Goal: Find specific page/section: Find specific page/section

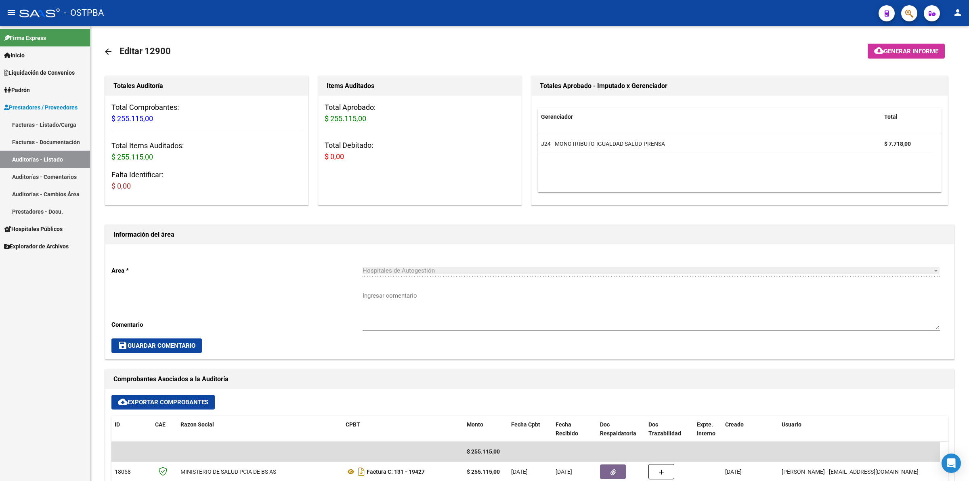
scroll to position [252, 0]
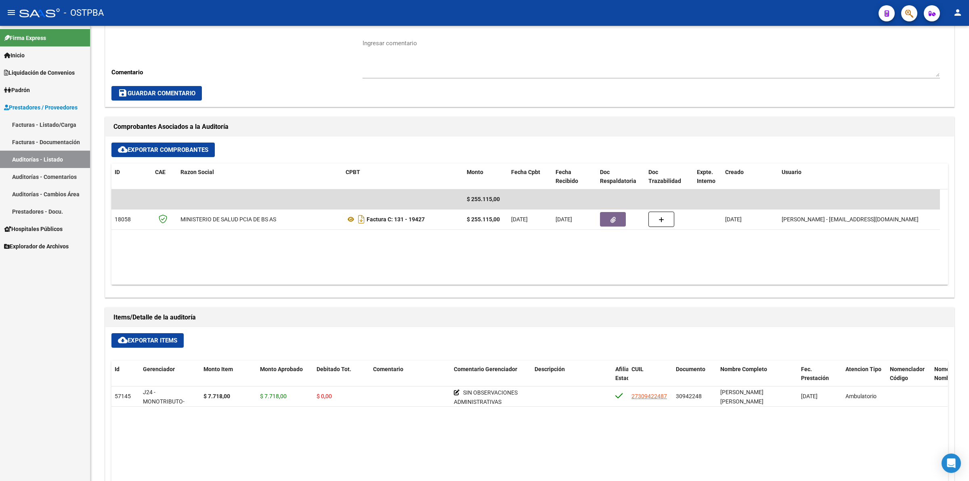
click at [56, 158] on link "Auditorías - Listado" at bounding box center [45, 159] width 90 height 17
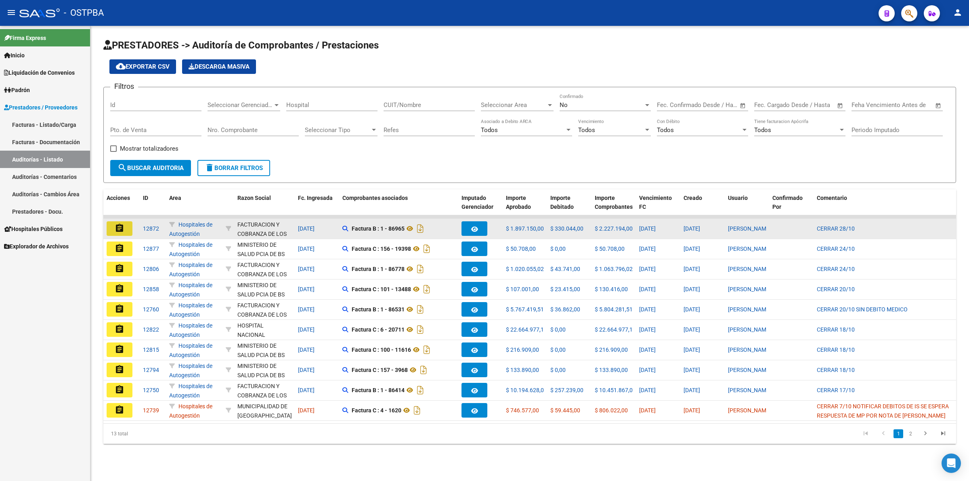
click at [116, 227] on mat-icon "assignment" at bounding box center [120, 228] width 10 height 10
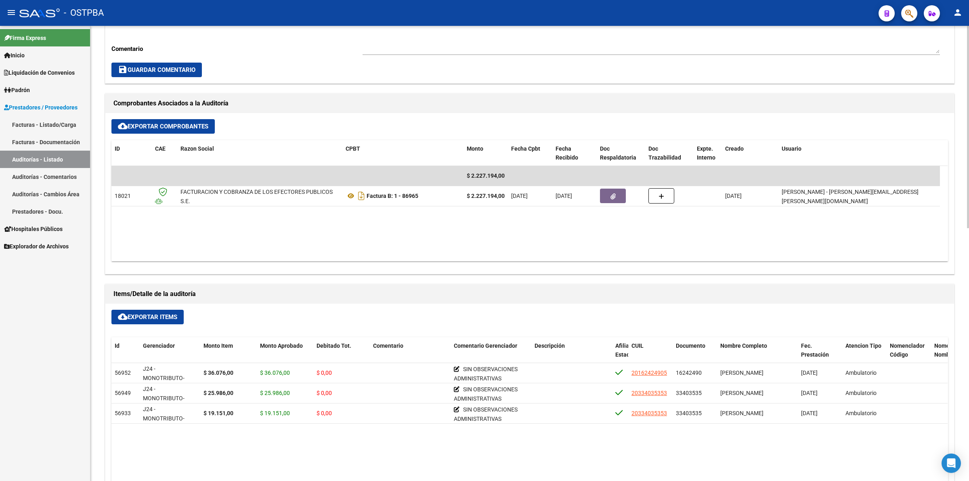
scroll to position [353, 0]
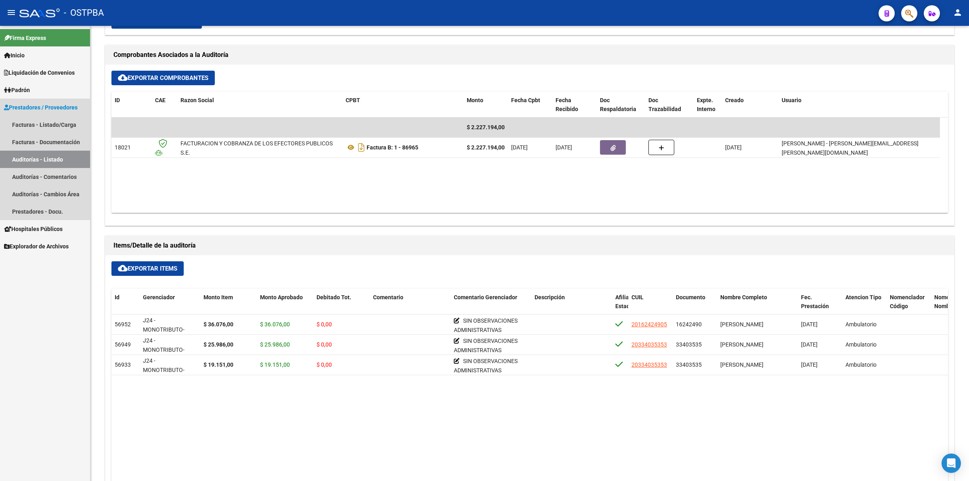
click at [69, 161] on link "Auditorías - Listado" at bounding box center [45, 159] width 90 height 17
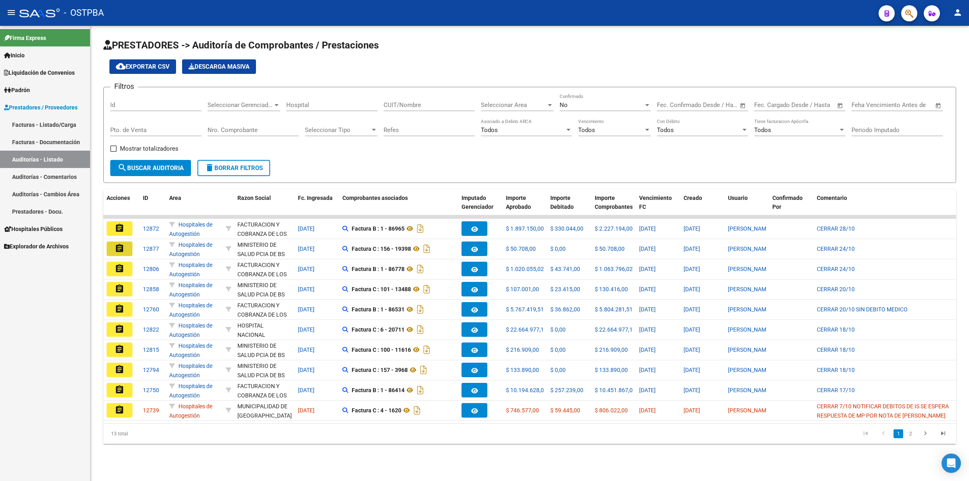
click at [118, 248] on mat-icon "assignment" at bounding box center [120, 248] width 10 height 10
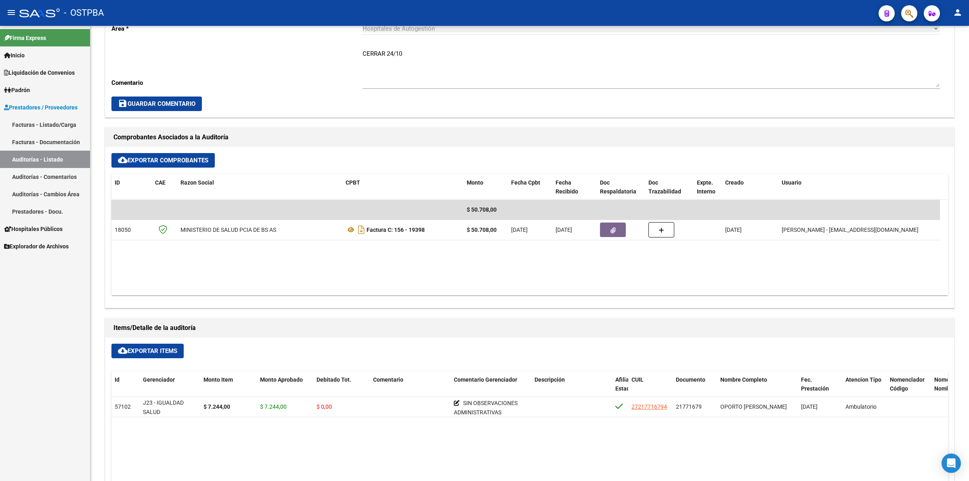
scroll to position [303, 0]
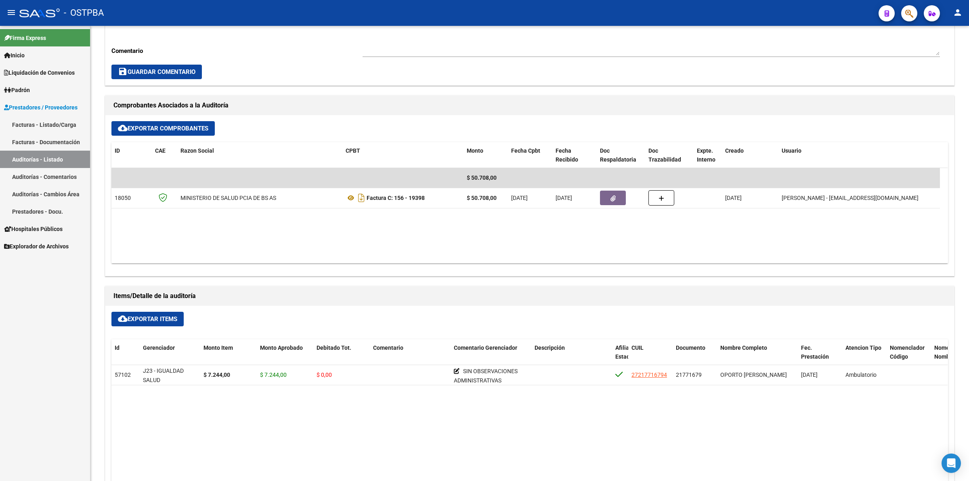
click at [62, 160] on link "Auditorías - Listado" at bounding box center [45, 159] width 90 height 17
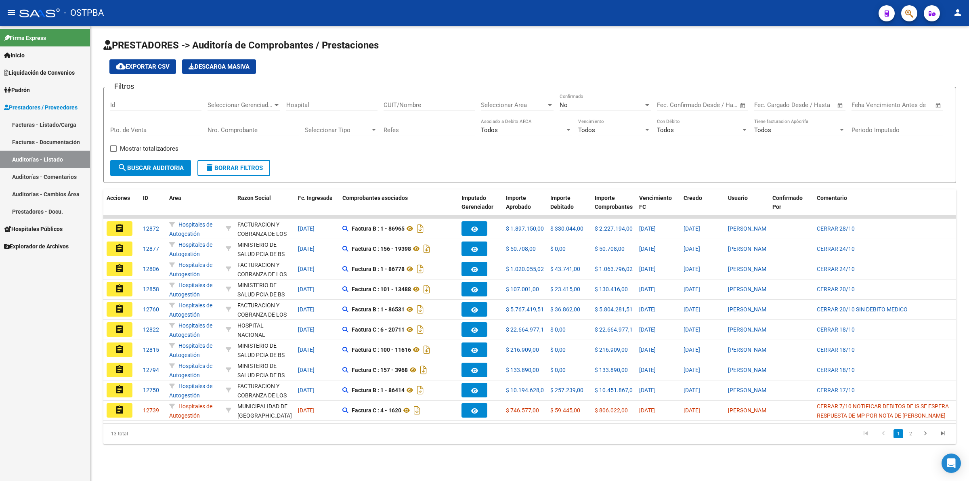
click at [118, 264] on mat-icon "assignment" at bounding box center [120, 269] width 10 height 10
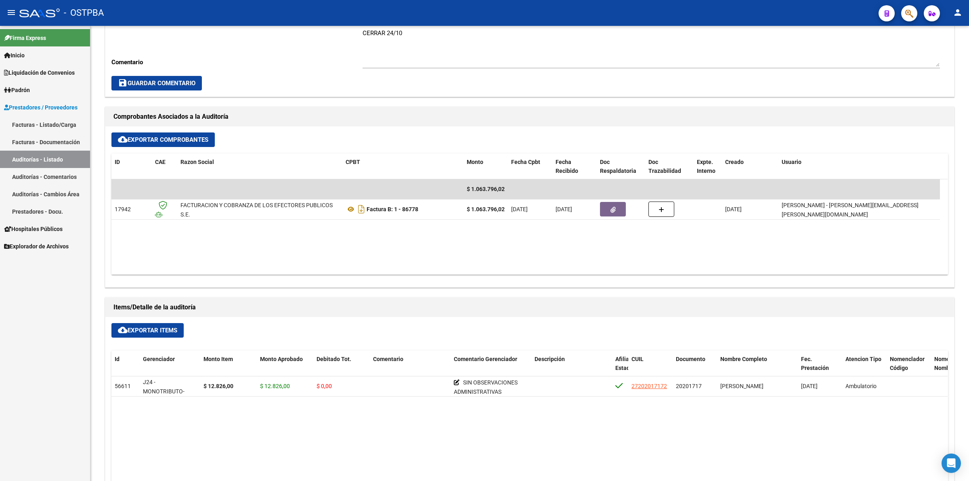
scroll to position [303, 0]
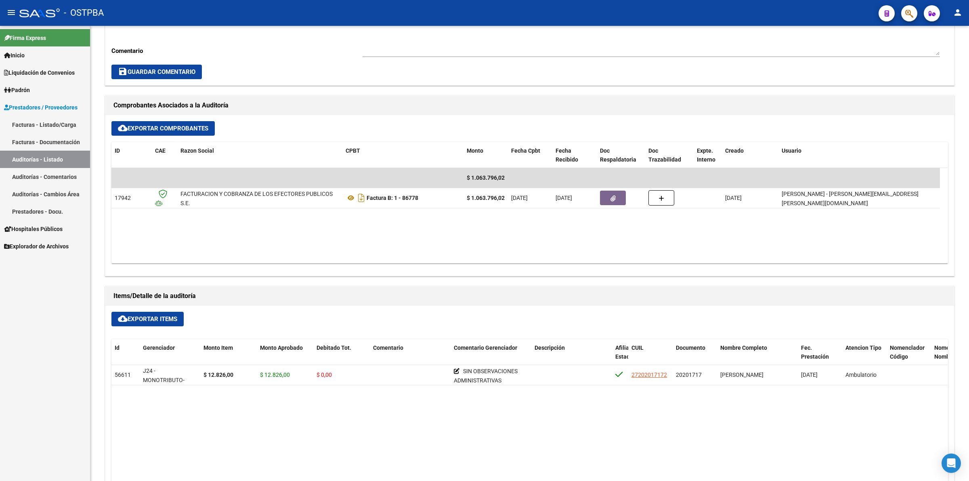
click at [66, 157] on link "Auditorías - Listado" at bounding box center [45, 159] width 90 height 17
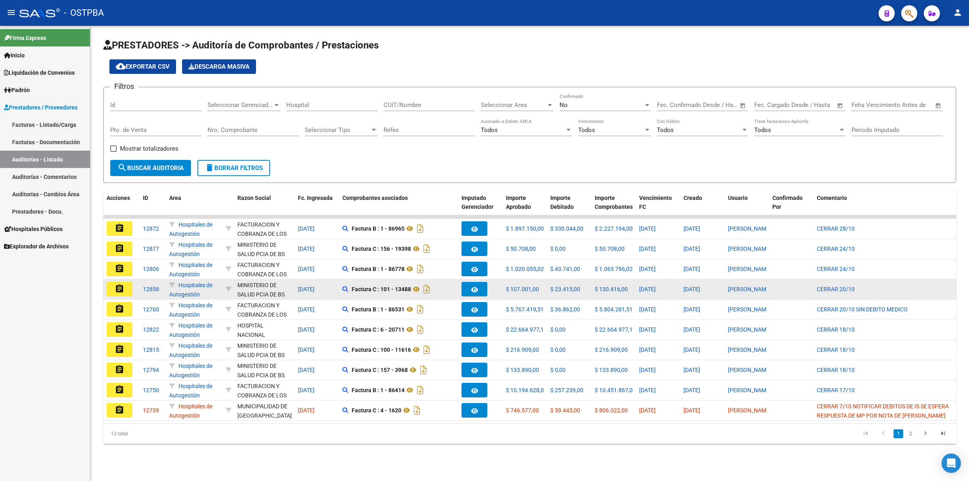
click at [117, 284] on mat-icon "assignment" at bounding box center [120, 289] width 10 height 10
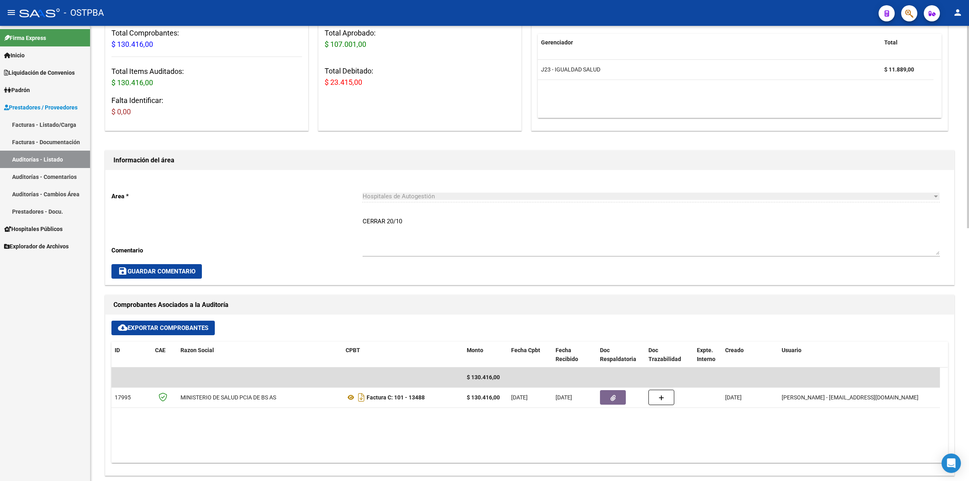
scroll to position [303, 0]
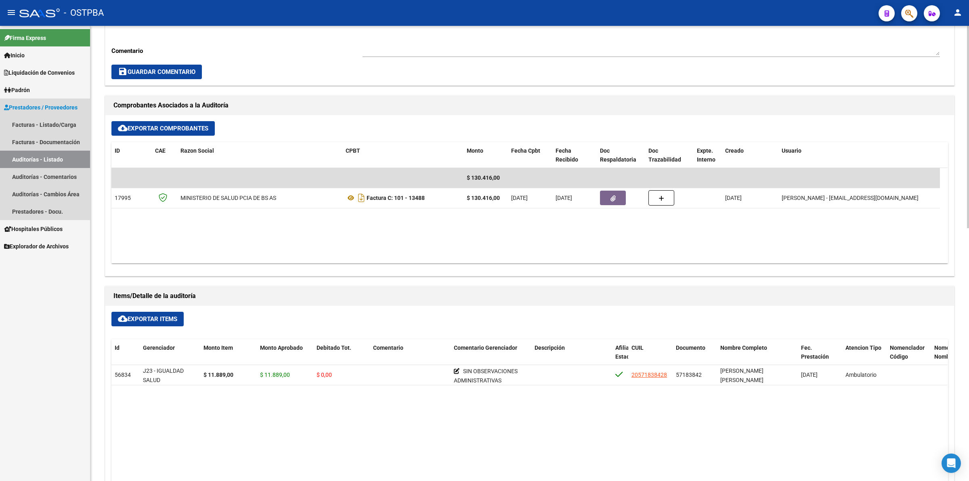
click at [51, 157] on link "Auditorías - Listado" at bounding box center [45, 159] width 90 height 17
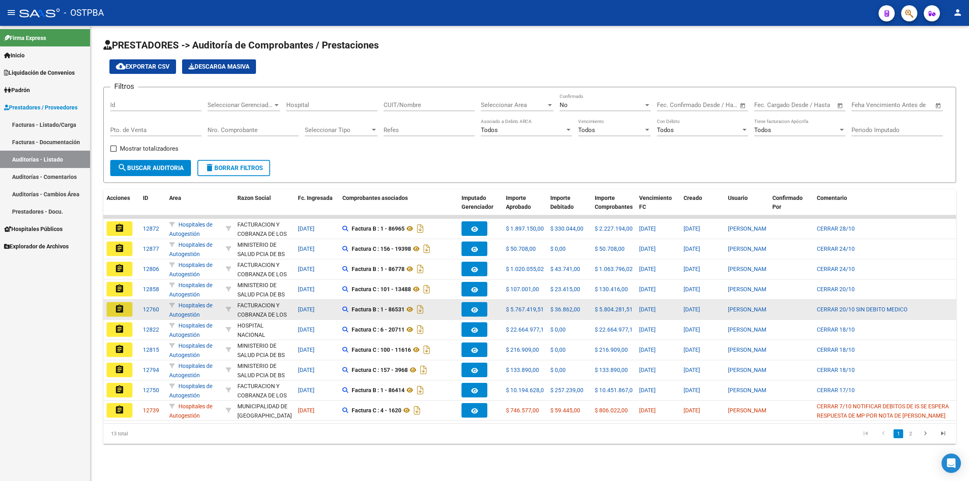
click at [121, 306] on mat-icon "assignment" at bounding box center [120, 309] width 10 height 10
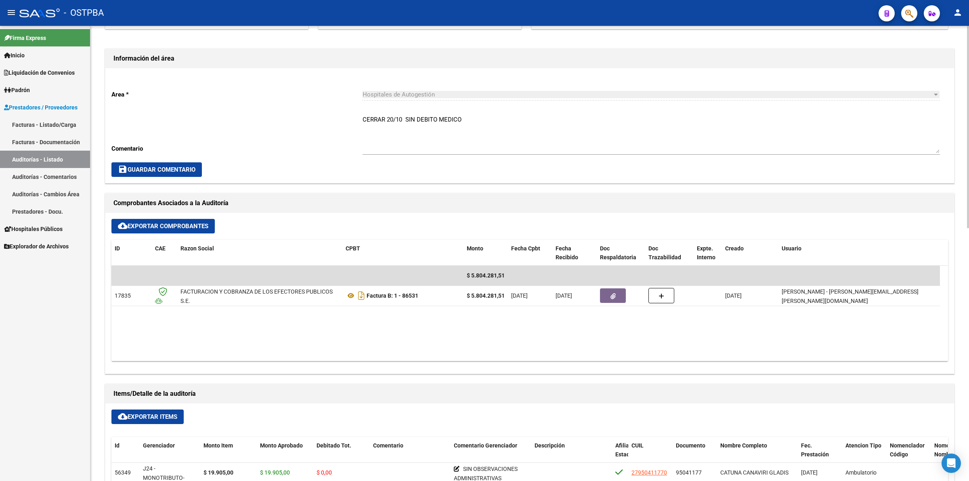
scroll to position [303, 0]
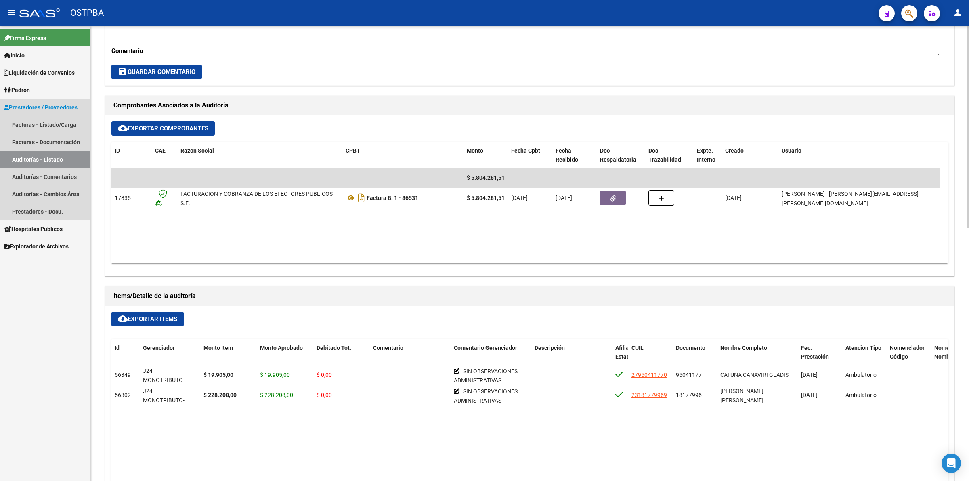
click at [69, 156] on link "Auditorías - Listado" at bounding box center [45, 159] width 90 height 17
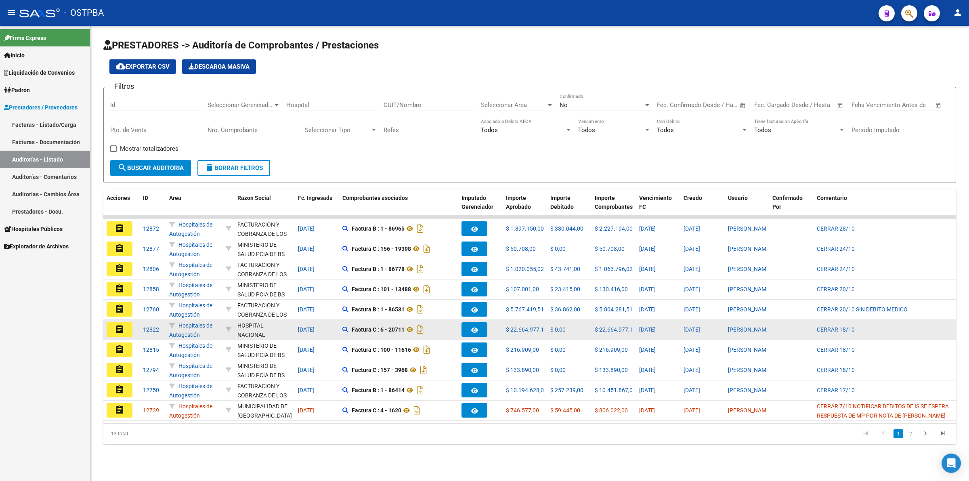
click at [121, 327] on mat-icon "assignment" at bounding box center [120, 329] width 10 height 10
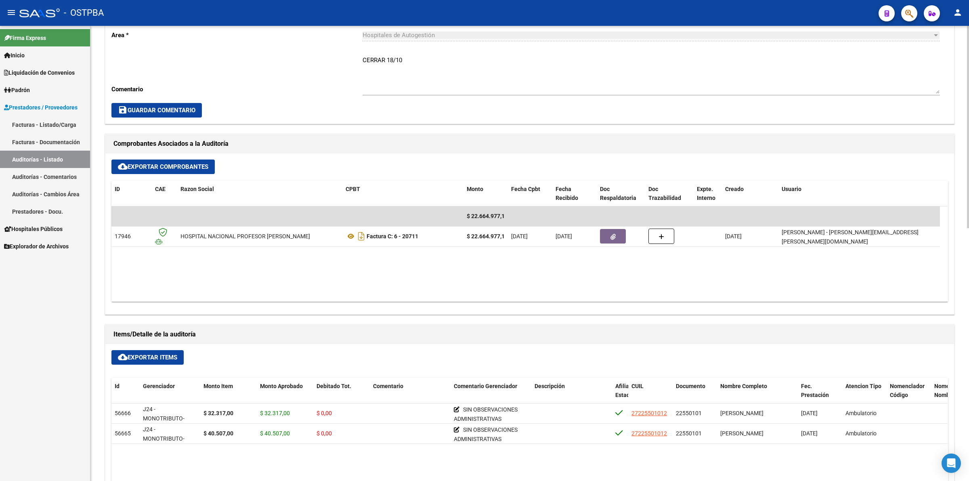
scroll to position [303, 0]
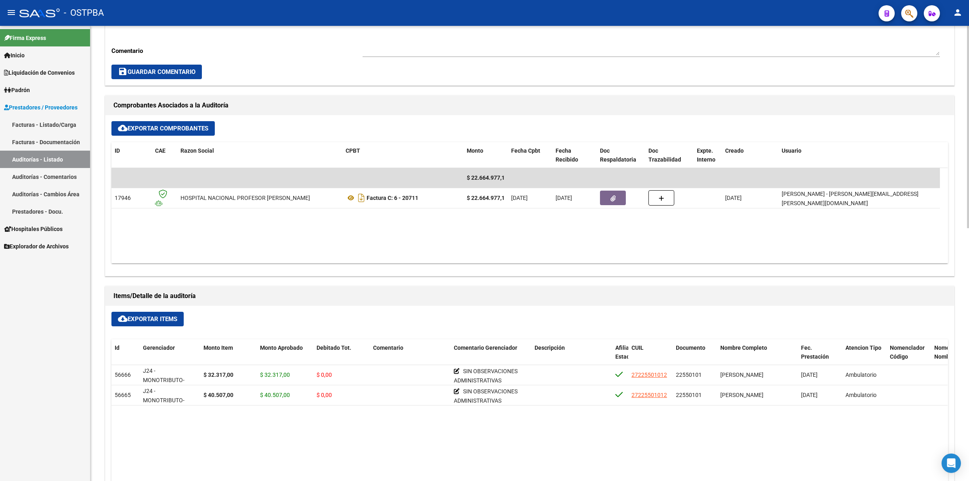
click at [68, 155] on link "Auditorías - Listado" at bounding box center [45, 159] width 90 height 17
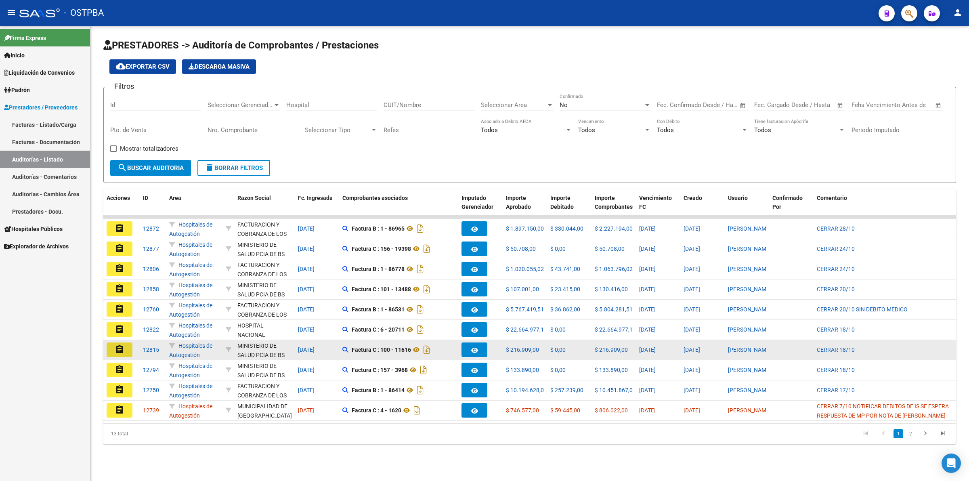
click at [120, 342] on button "assignment" at bounding box center [120, 349] width 26 height 15
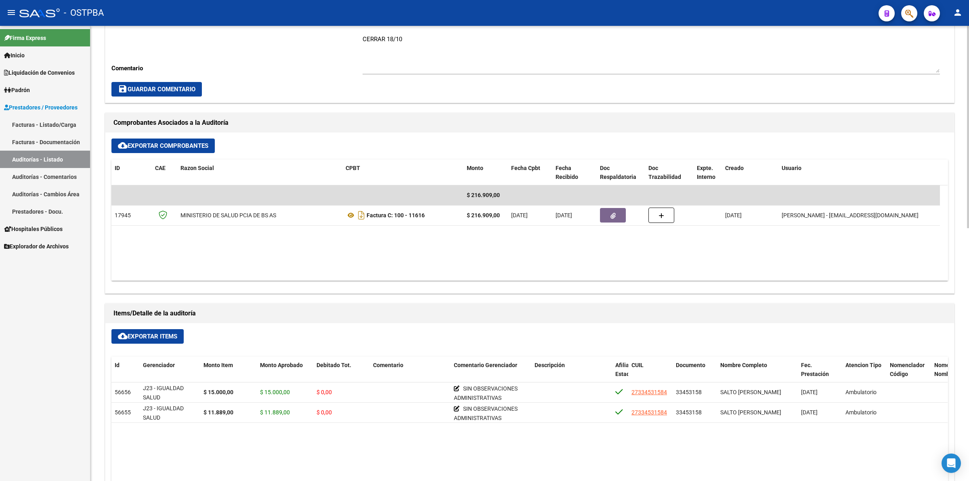
scroll to position [303, 0]
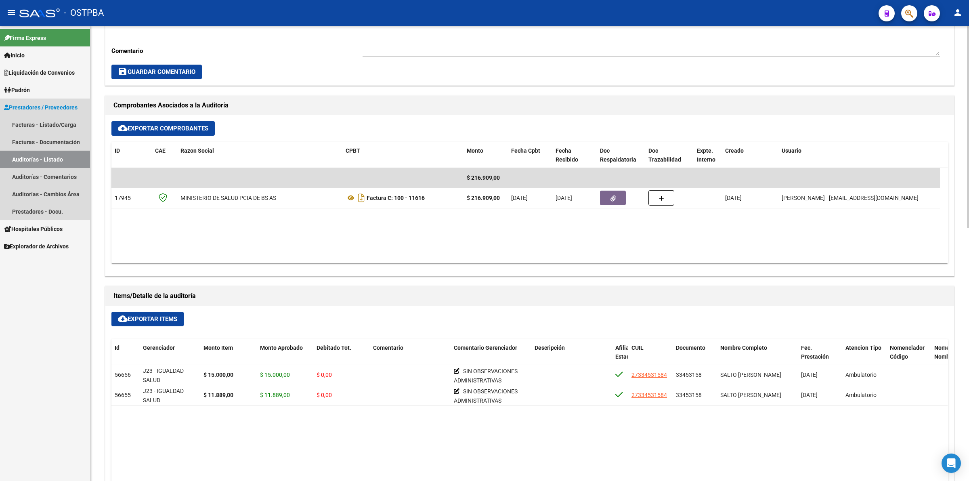
click at [46, 156] on link "Auditorías - Listado" at bounding box center [45, 159] width 90 height 17
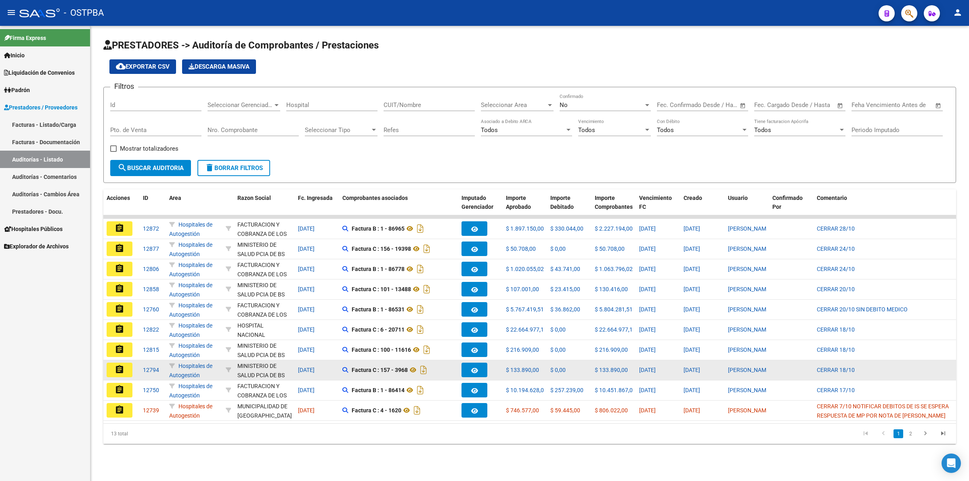
click at [120, 365] on mat-icon "assignment" at bounding box center [120, 370] width 10 height 10
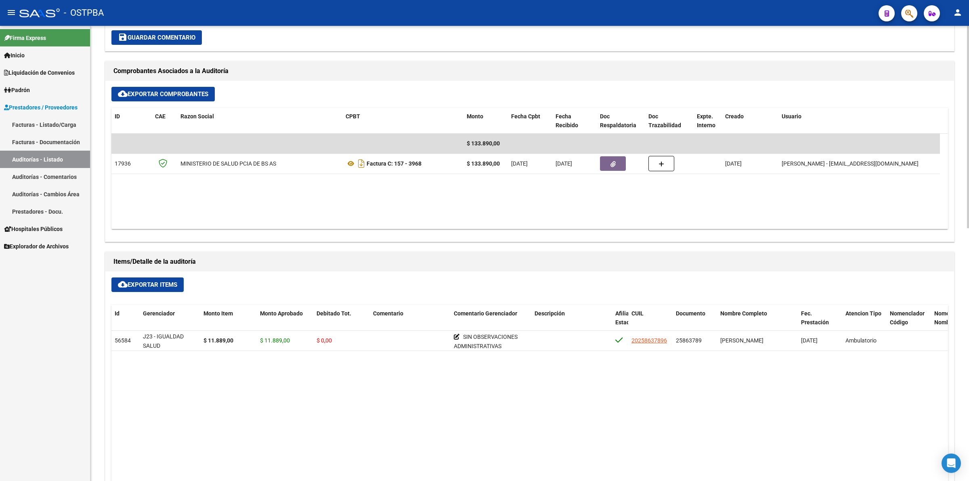
scroll to position [353, 0]
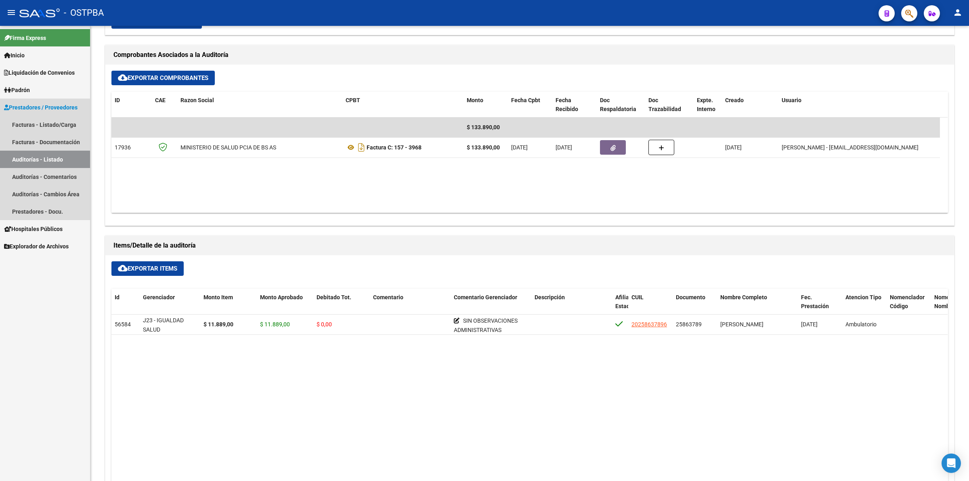
click at [70, 162] on link "Auditorías - Listado" at bounding box center [45, 159] width 90 height 17
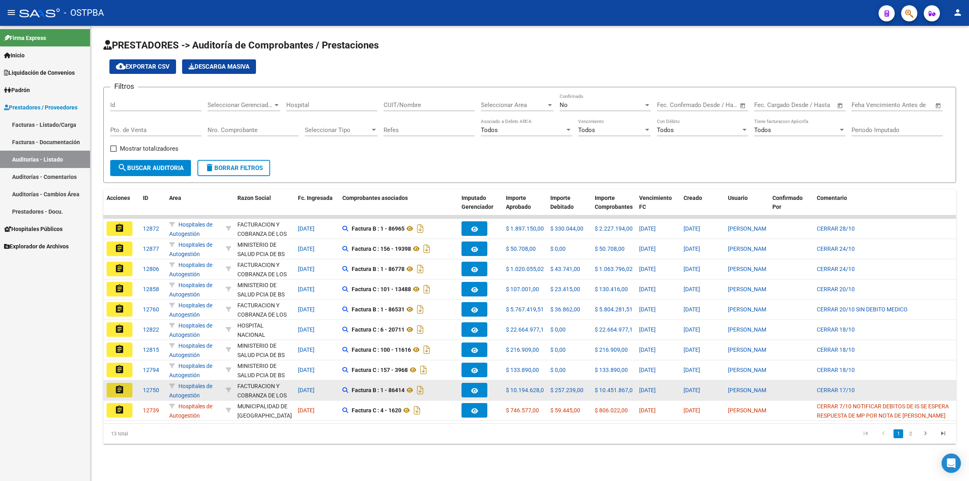
click at [118, 388] on mat-icon "assignment" at bounding box center [120, 390] width 10 height 10
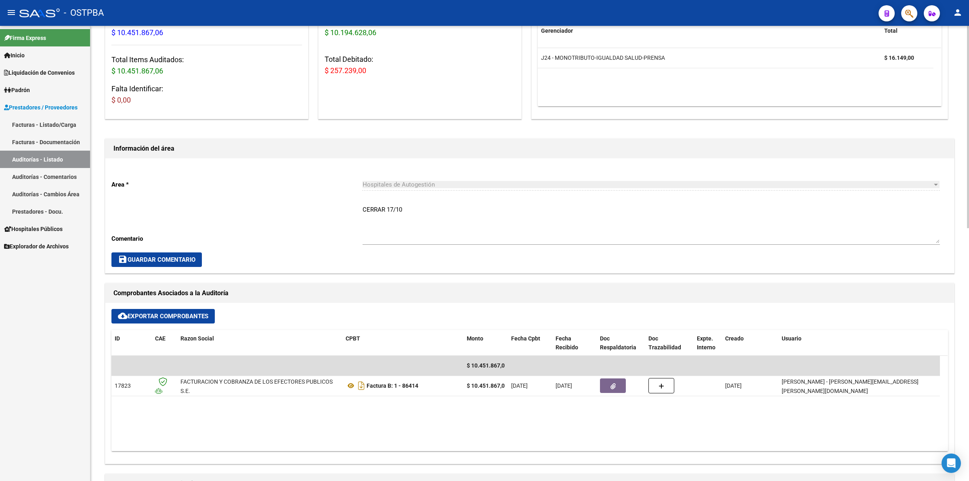
scroll to position [303, 0]
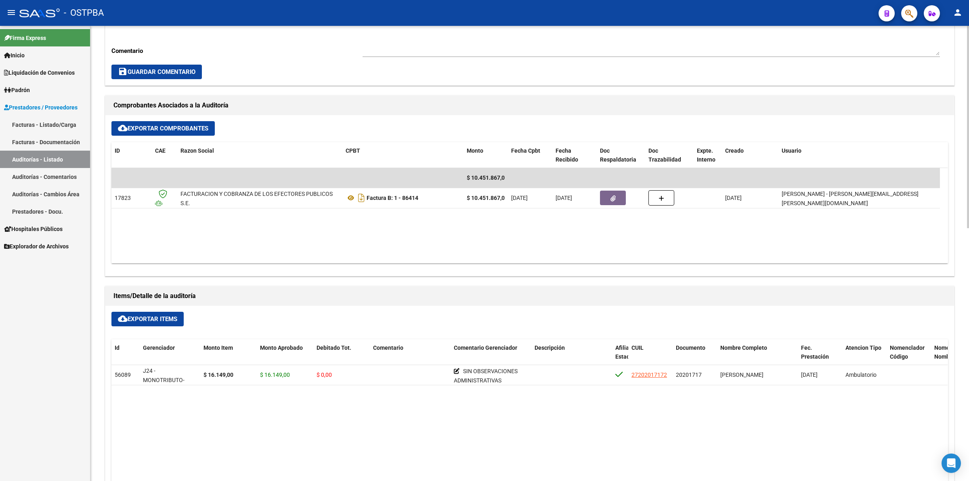
click at [80, 160] on link "Auditorías - Listado" at bounding box center [45, 159] width 90 height 17
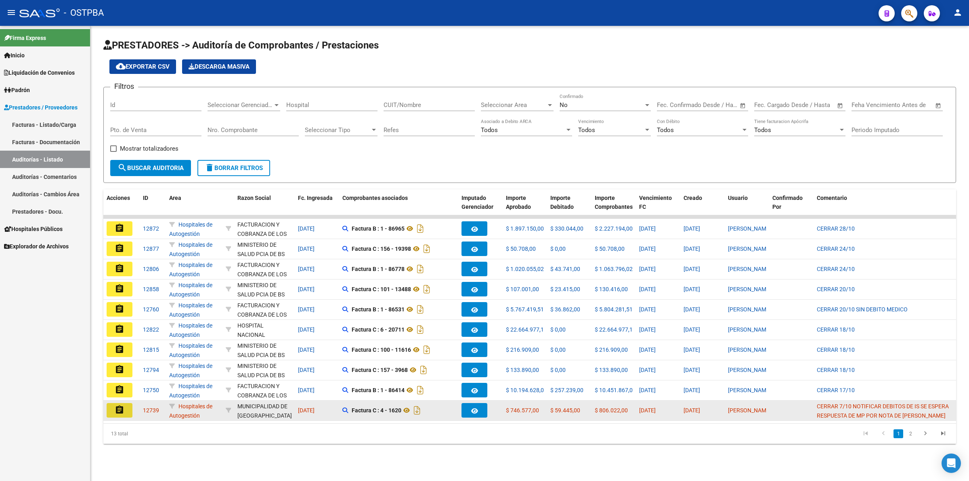
click at [124, 414] on button "assignment" at bounding box center [120, 410] width 26 height 15
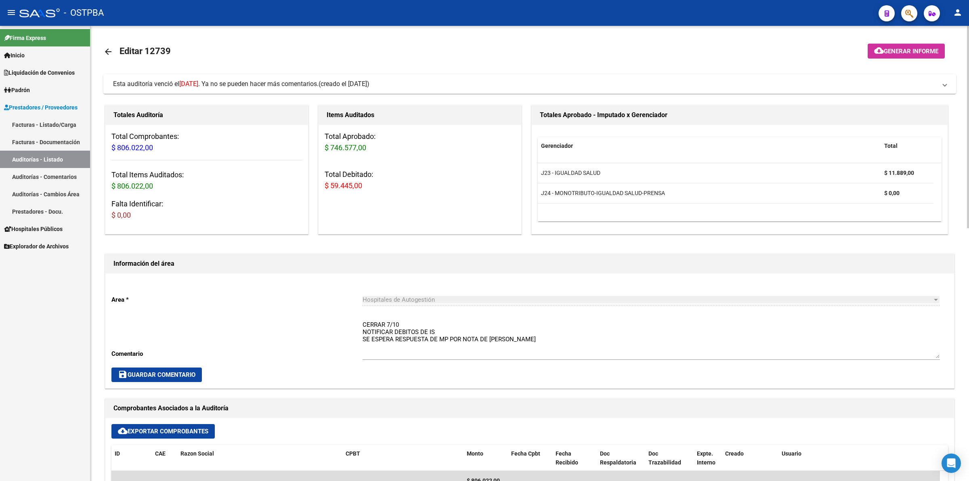
scroll to position [303, 0]
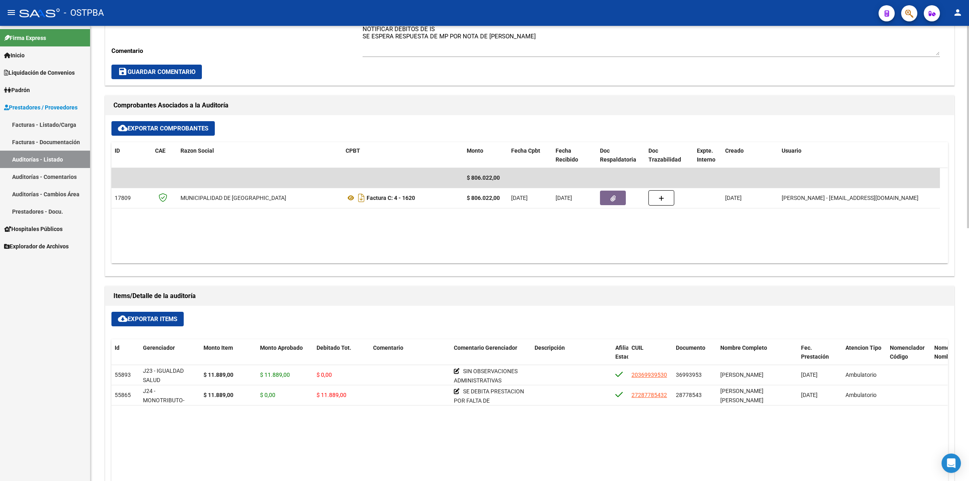
click at [65, 154] on link "Auditorías - Listado" at bounding box center [45, 159] width 90 height 17
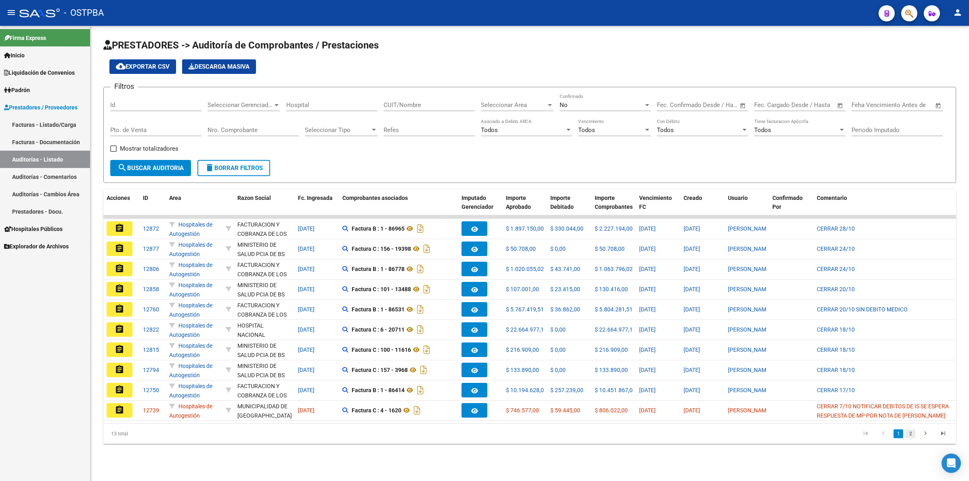
click at [911, 438] on link "2" at bounding box center [911, 433] width 10 height 9
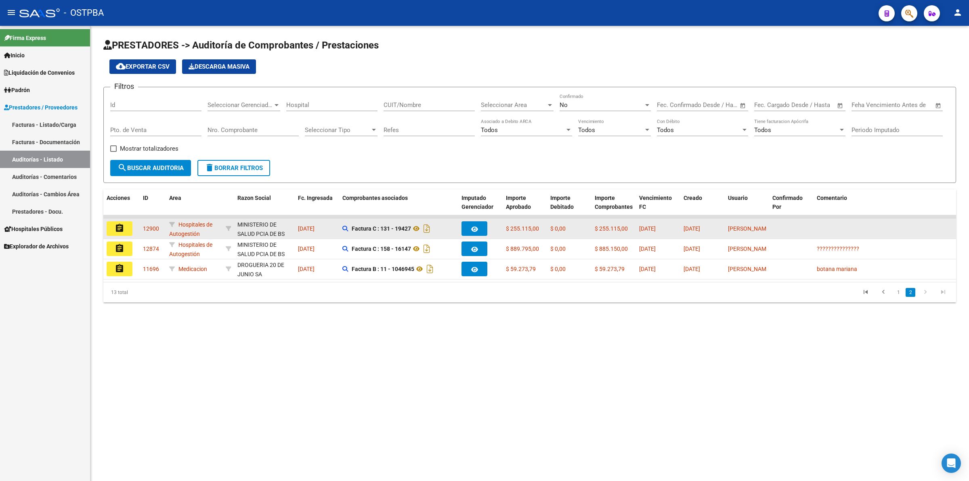
click at [113, 223] on button "assignment" at bounding box center [120, 228] width 26 height 15
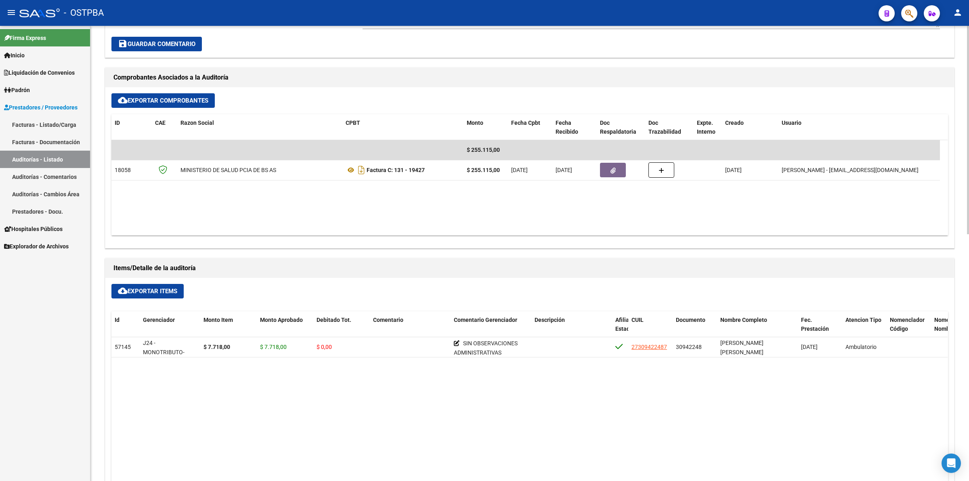
scroll to position [303, 0]
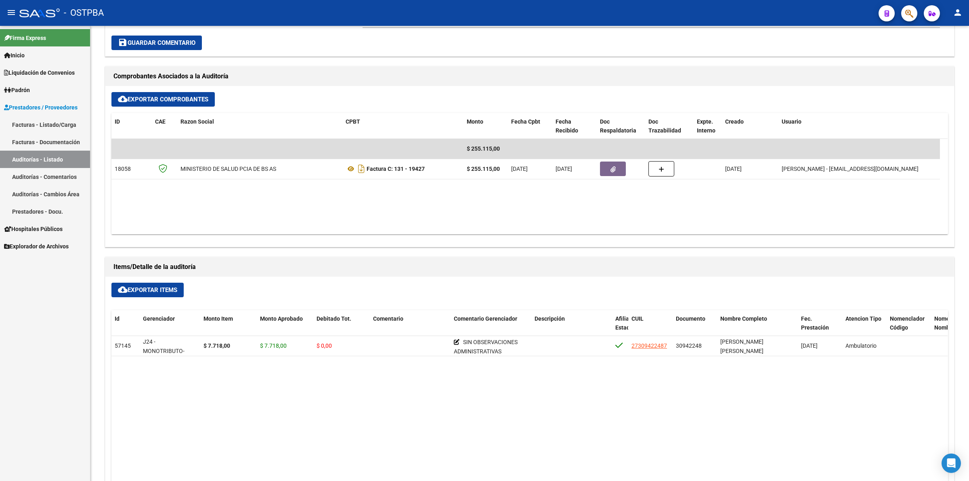
click at [38, 153] on link "Auditorías - Listado" at bounding box center [45, 159] width 90 height 17
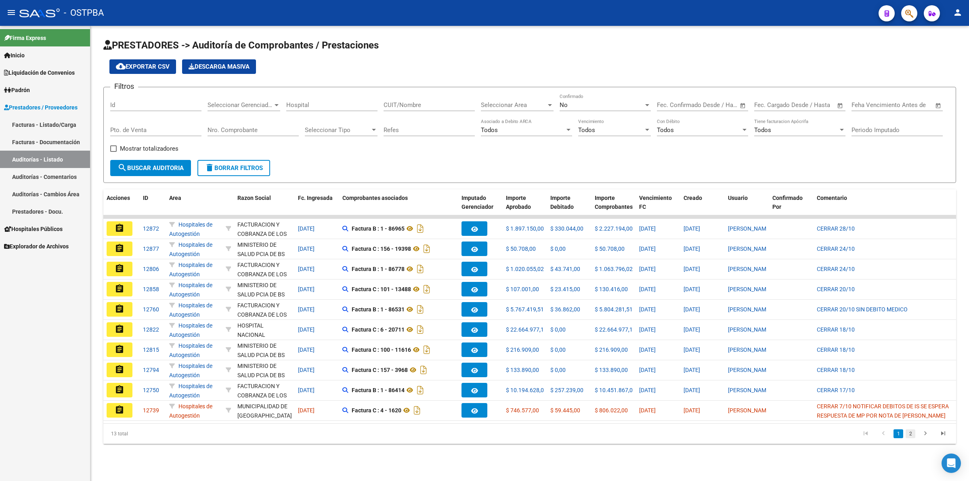
click at [909, 438] on link "2" at bounding box center [911, 433] width 10 height 9
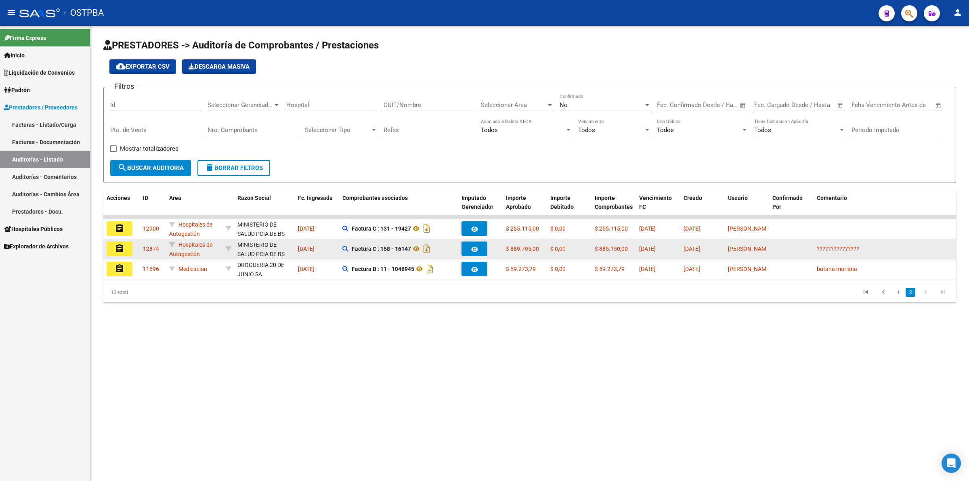
click at [129, 246] on button "assignment" at bounding box center [120, 248] width 26 height 15
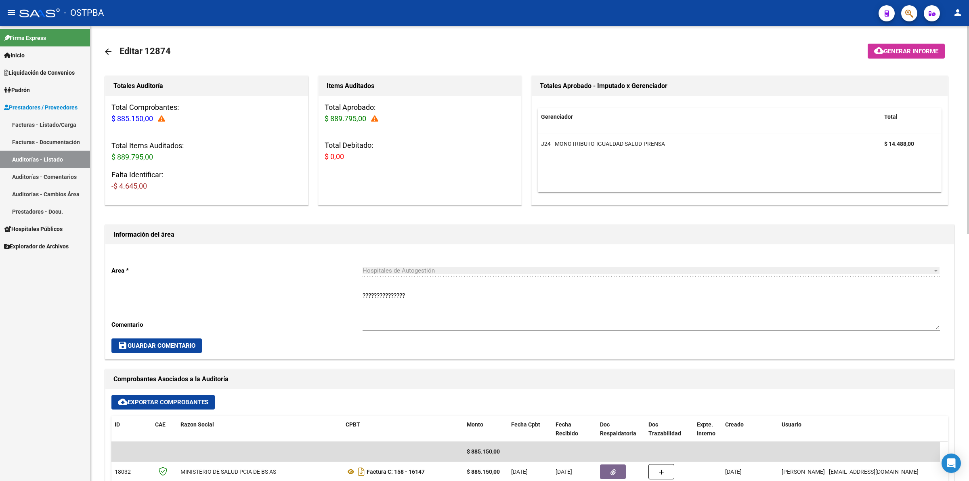
scroll to position [303, 0]
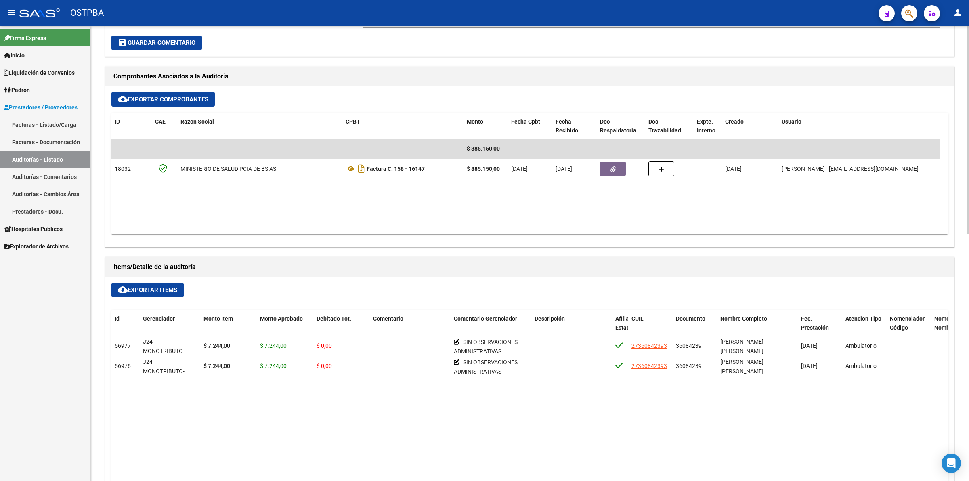
click at [76, 156] on link "Auditorías - Listado" at bounding box center [45, 159] width 90 height 17
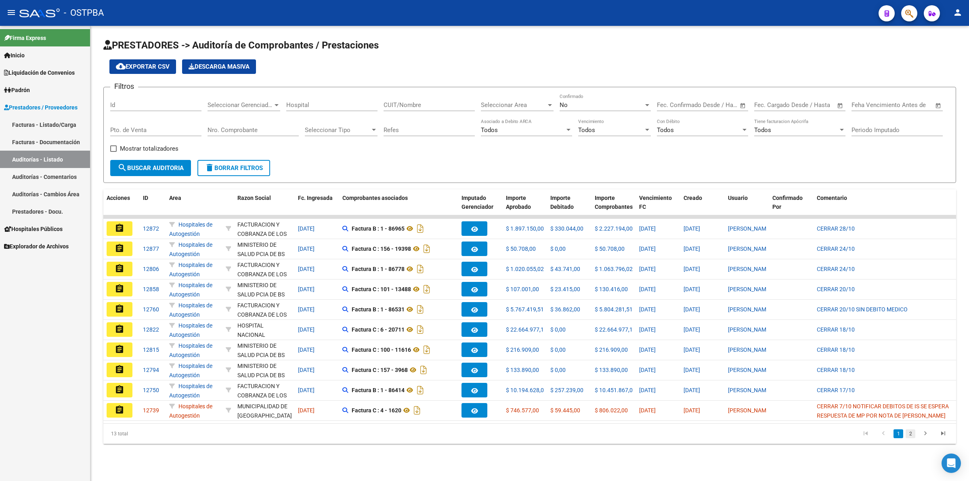
click at [911, 437] on link "2" at bounding box center [911, 433] width 10 height 9
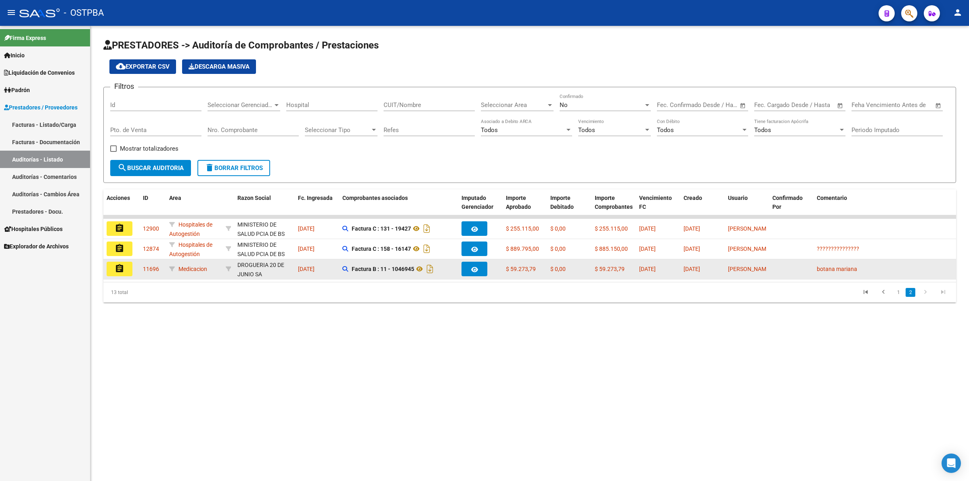
click at [122, 269] on mat-icon "assignment" at bounding box center [120, 269] width 10 height 10
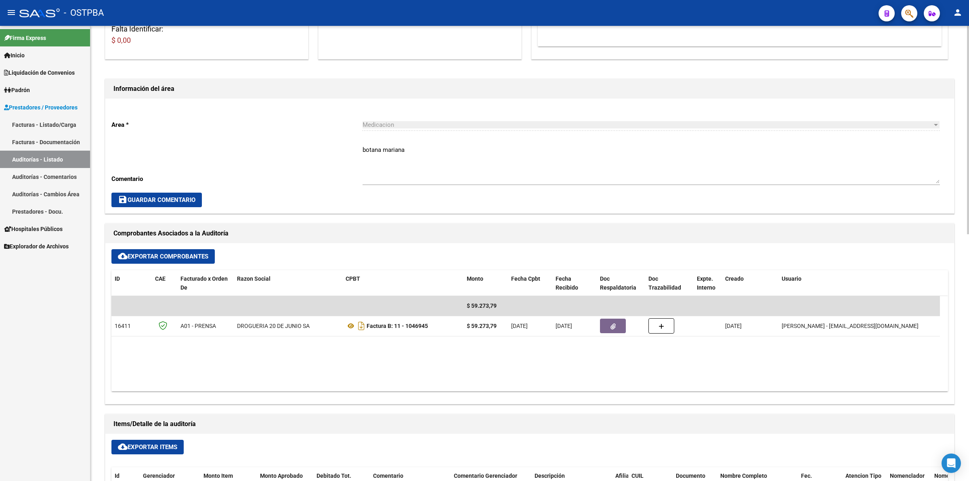
scroll to position [303, 0]
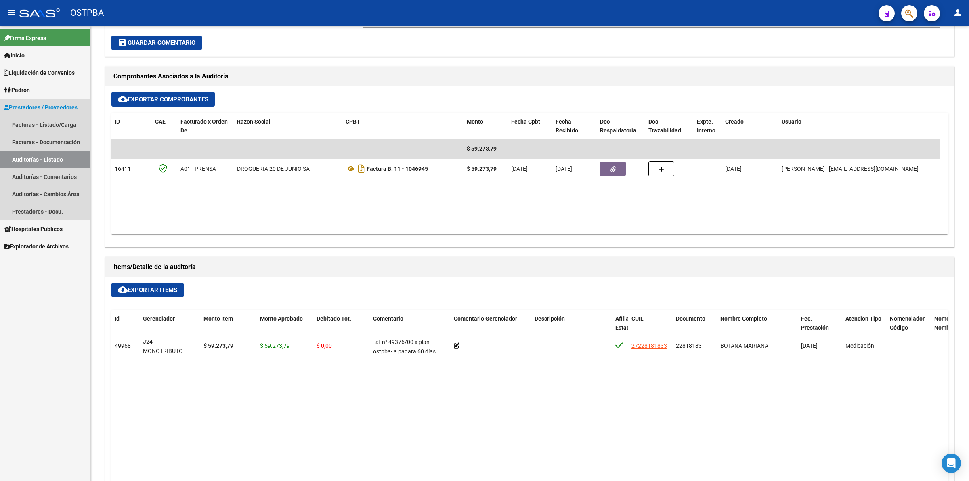
click at [75, 160] on link "Auditorías - Listado" at bounding box center [45, 159] width 90 height 17
